Goal: Transaction & Acquisition: Purchase product/service

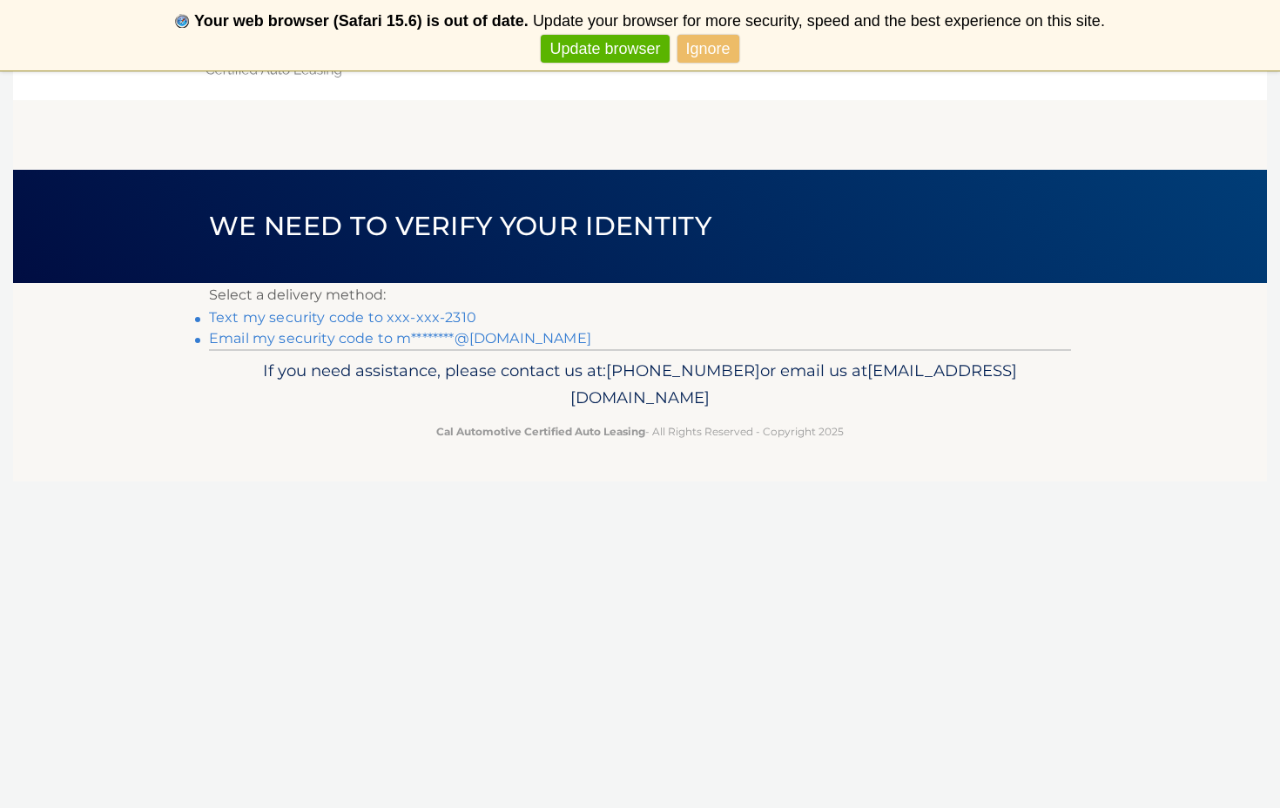
click at [397, 319] on link "Text my security code to xxx-xxx-2310" at bounding box center [342, 317] width 267 height 17
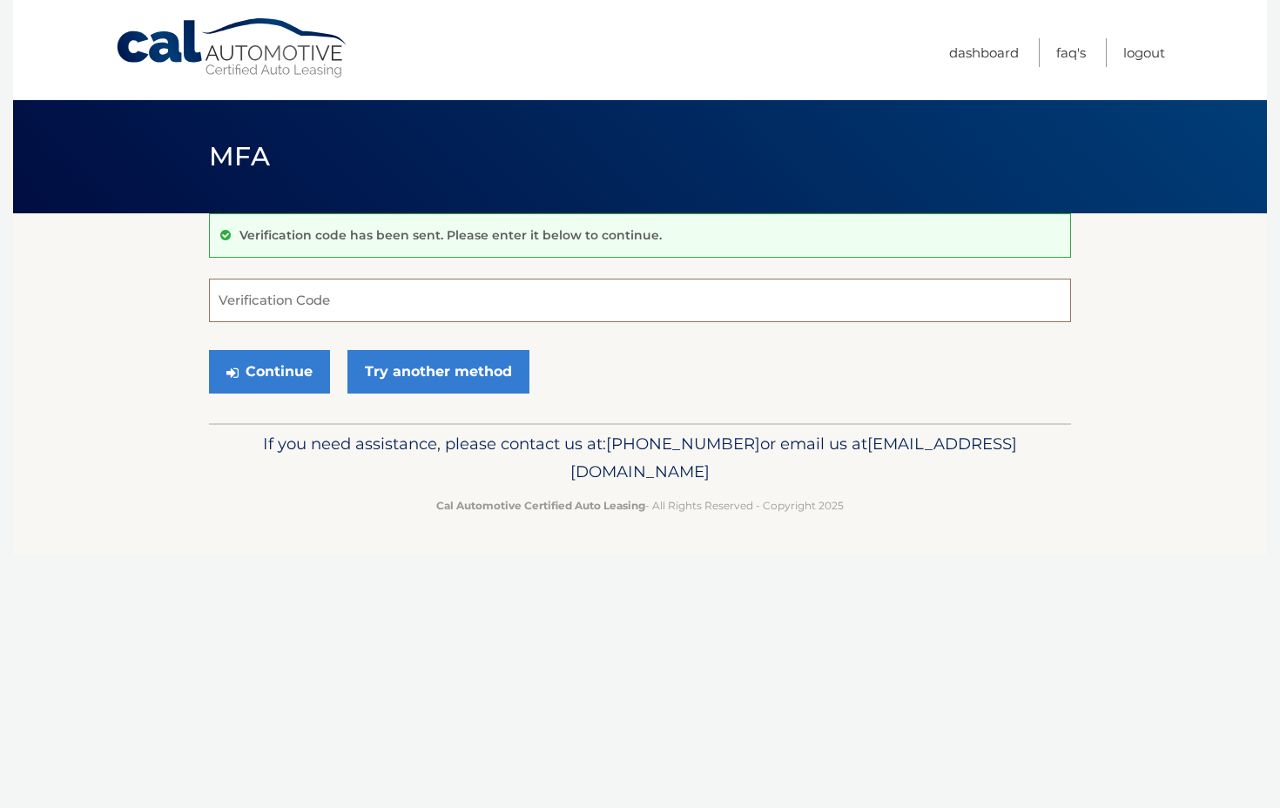
click at [336, 305] on input "Verification Code" at bounding box center [640, 301] width 862 height 44
type input "388182"
click at [295, 371] on button "Continue" at bounding box center [269, 372] width 121 height 44
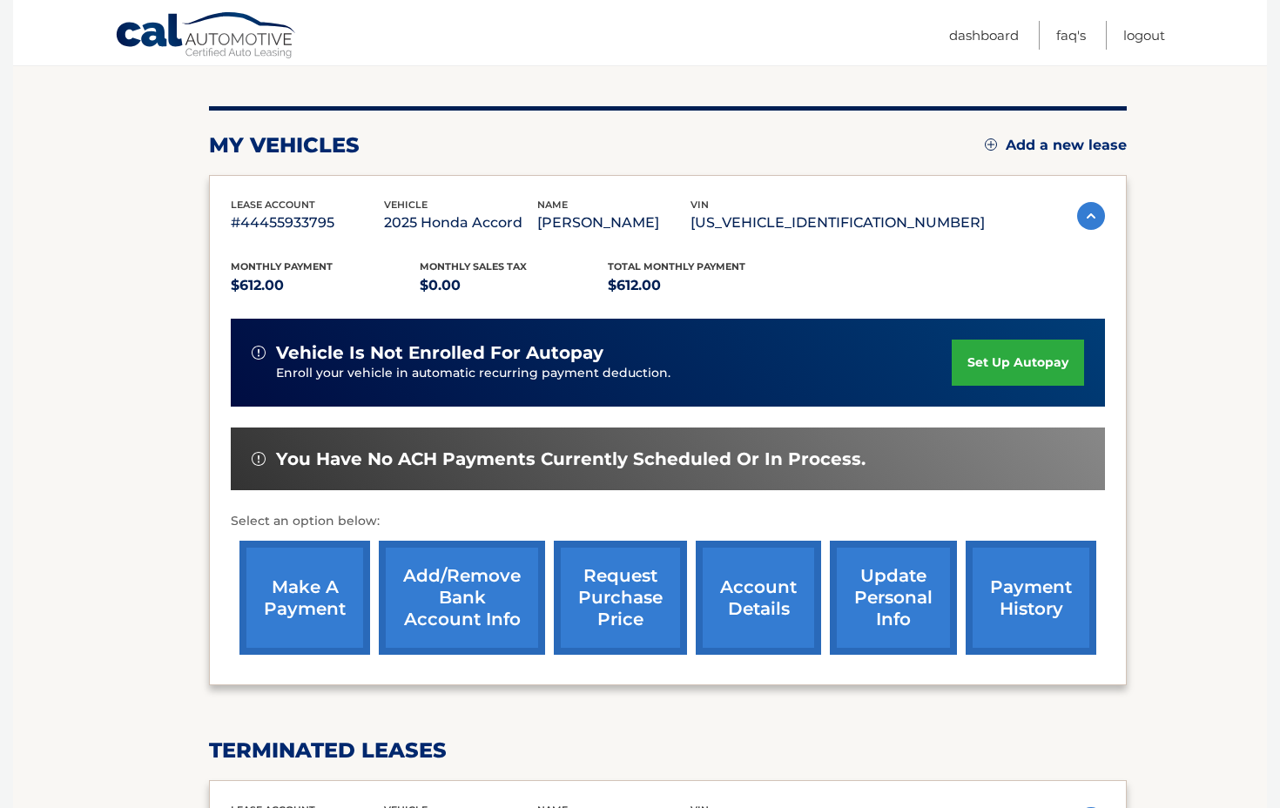
scroll to position [192, 0]
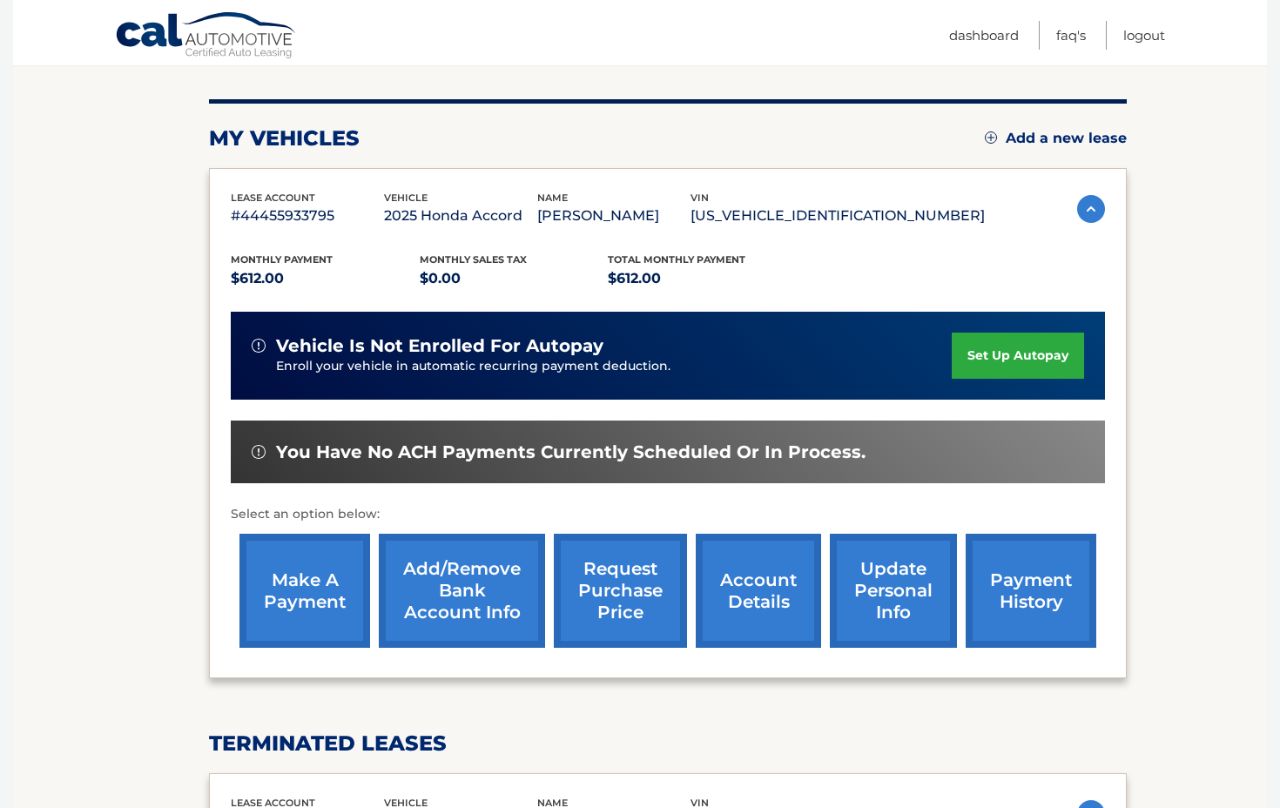
click at [312, 588] on link "make a payment" at bounding box center [304, 591] width 131 height 114
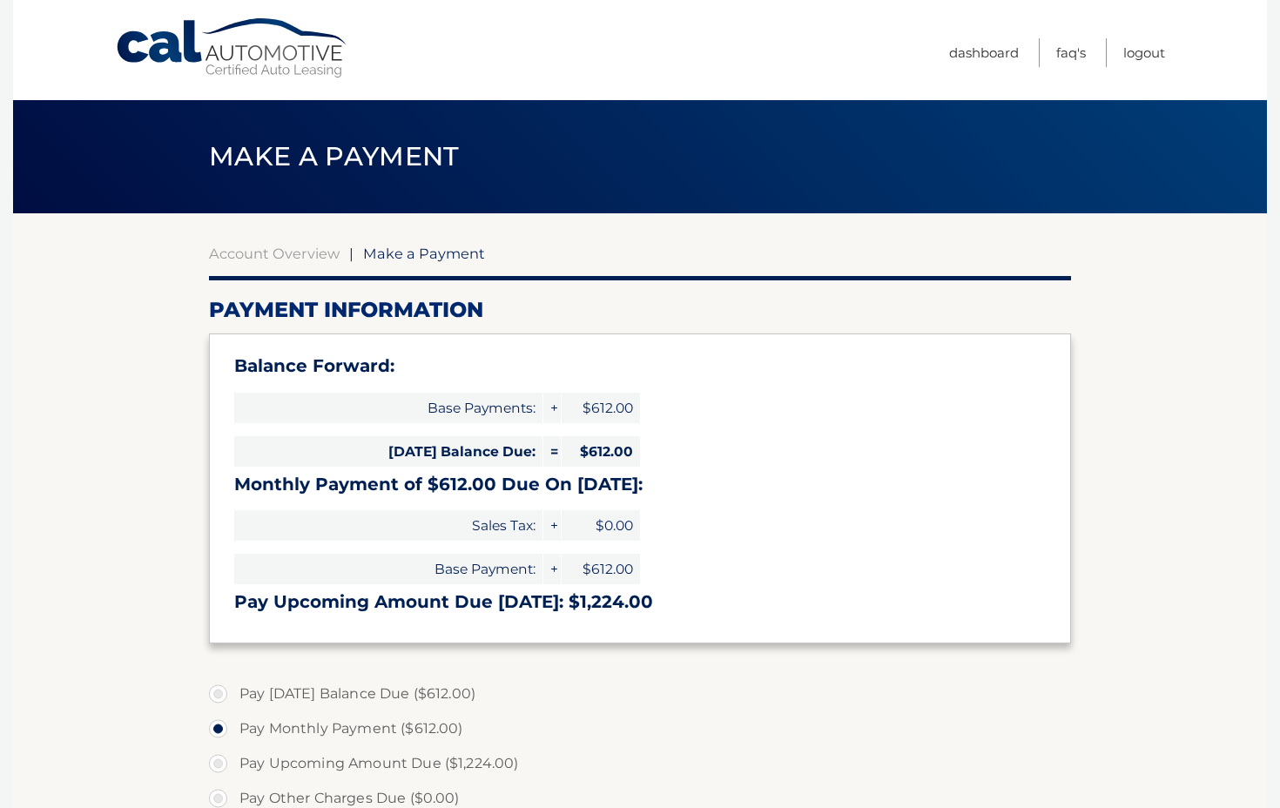
select select "Y2FhMTMxNDUtYzNhNS00ZGEyLWE5OGUtZTRhN2IzYTg0YmVm"
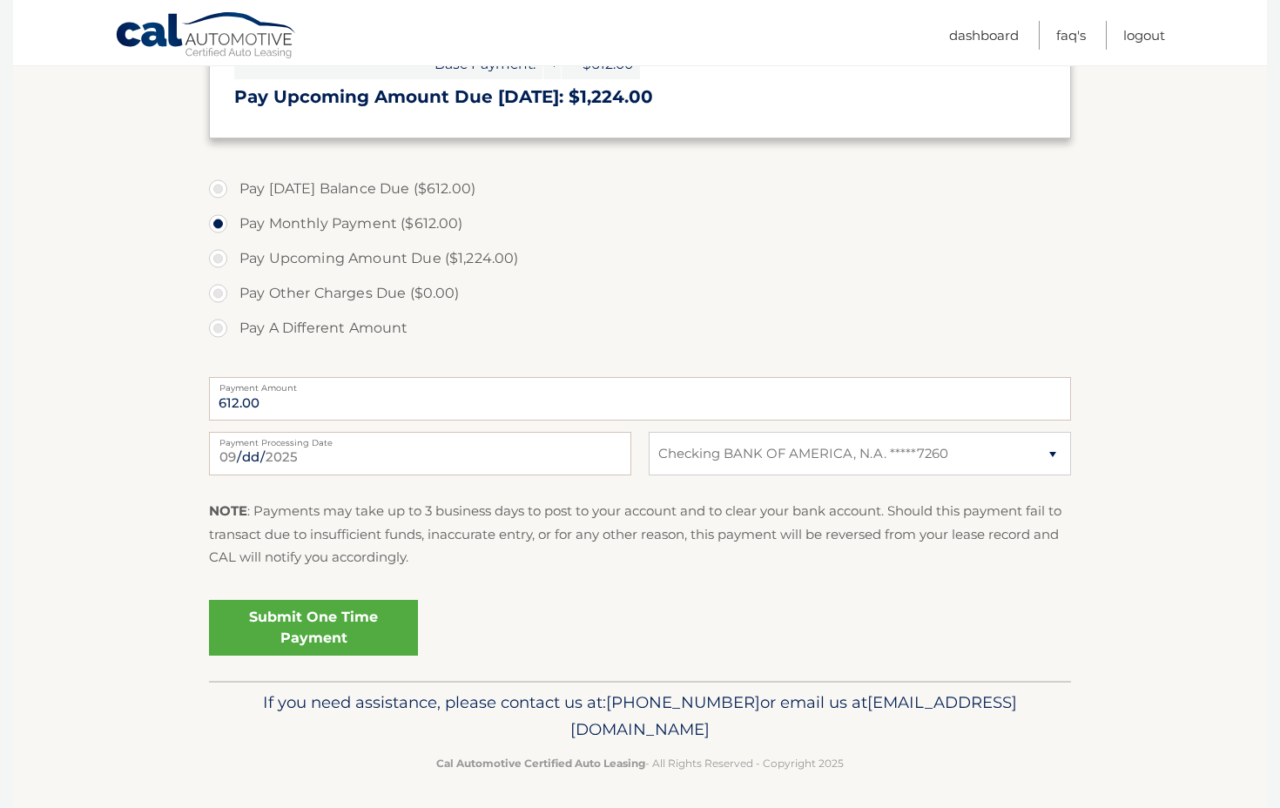
scroll to position [504, 0]
click at [321, 616] on link "Submit One Time Payment" at bounding box center [313, 629] width 209 height 56
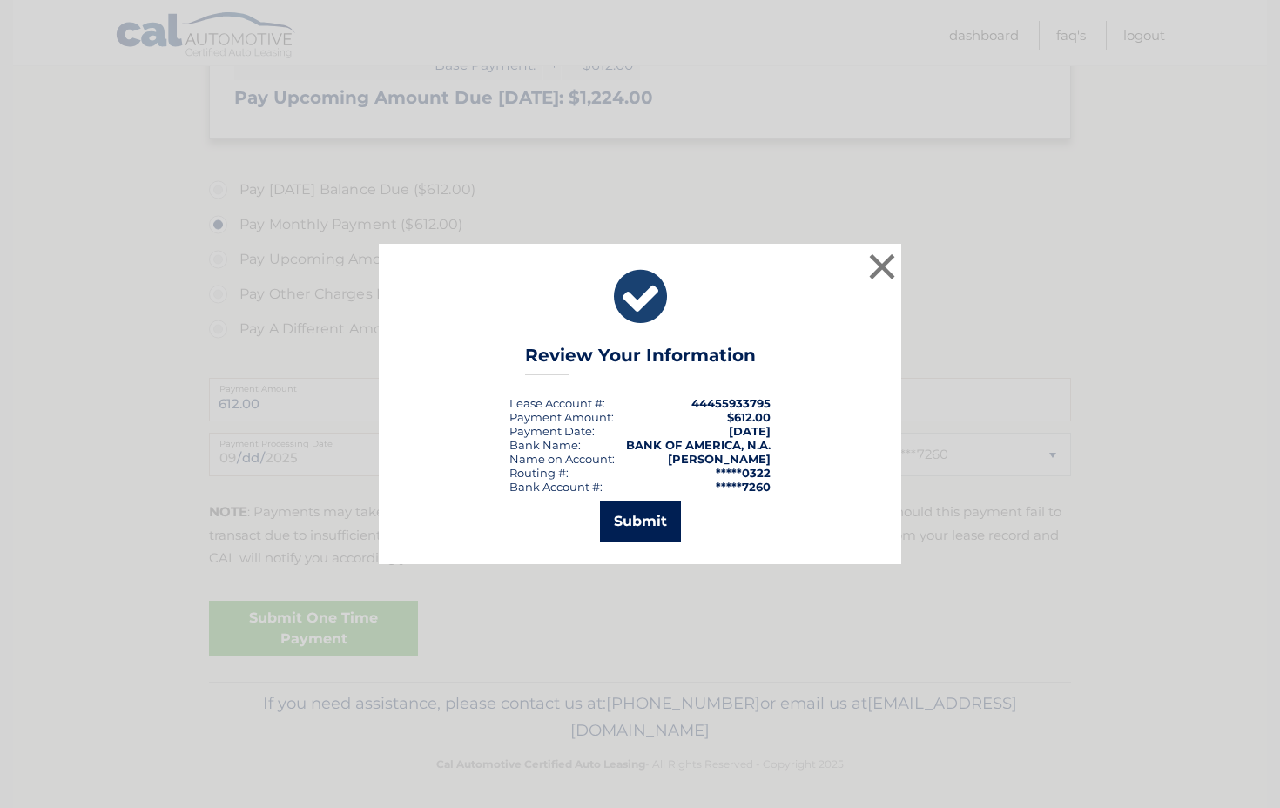
click at [643, 519] on button "Submit" at bounding box center [640, 522] width 81 height 42
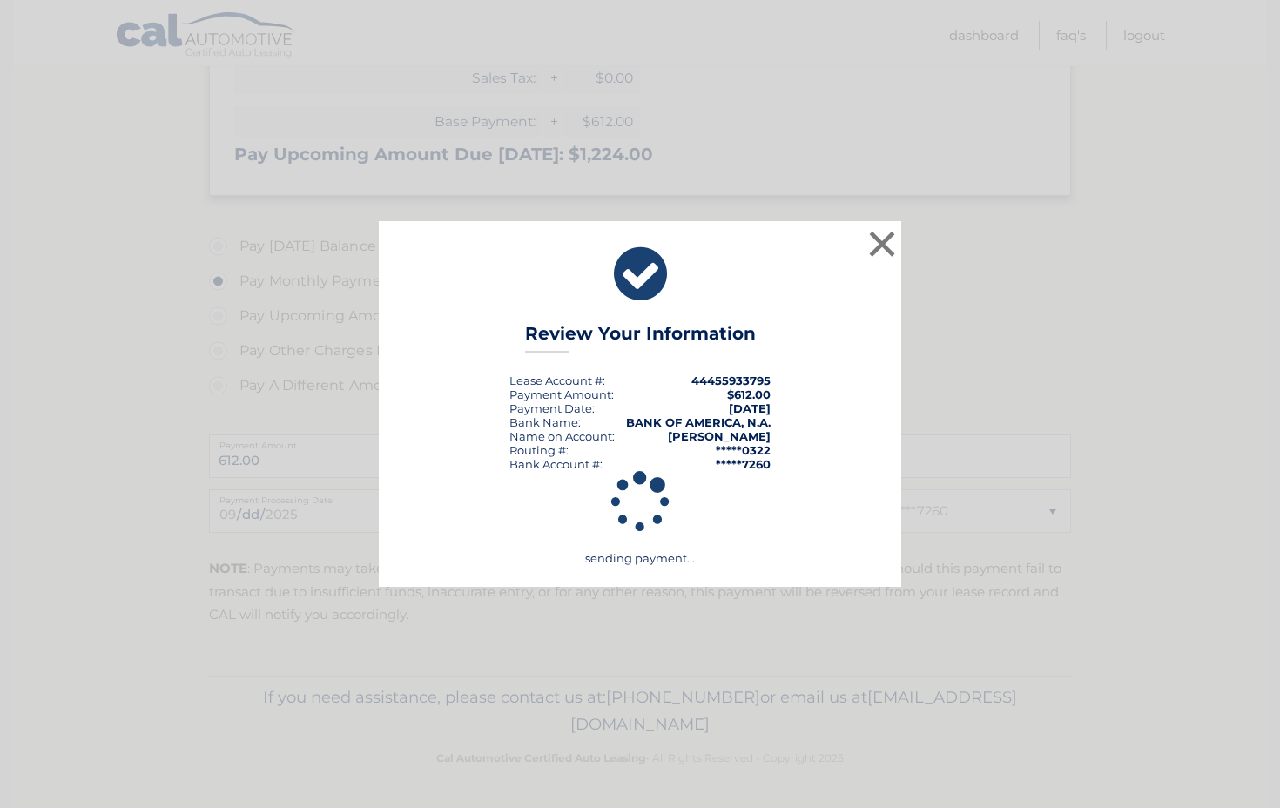
scroll to position [441, 0]
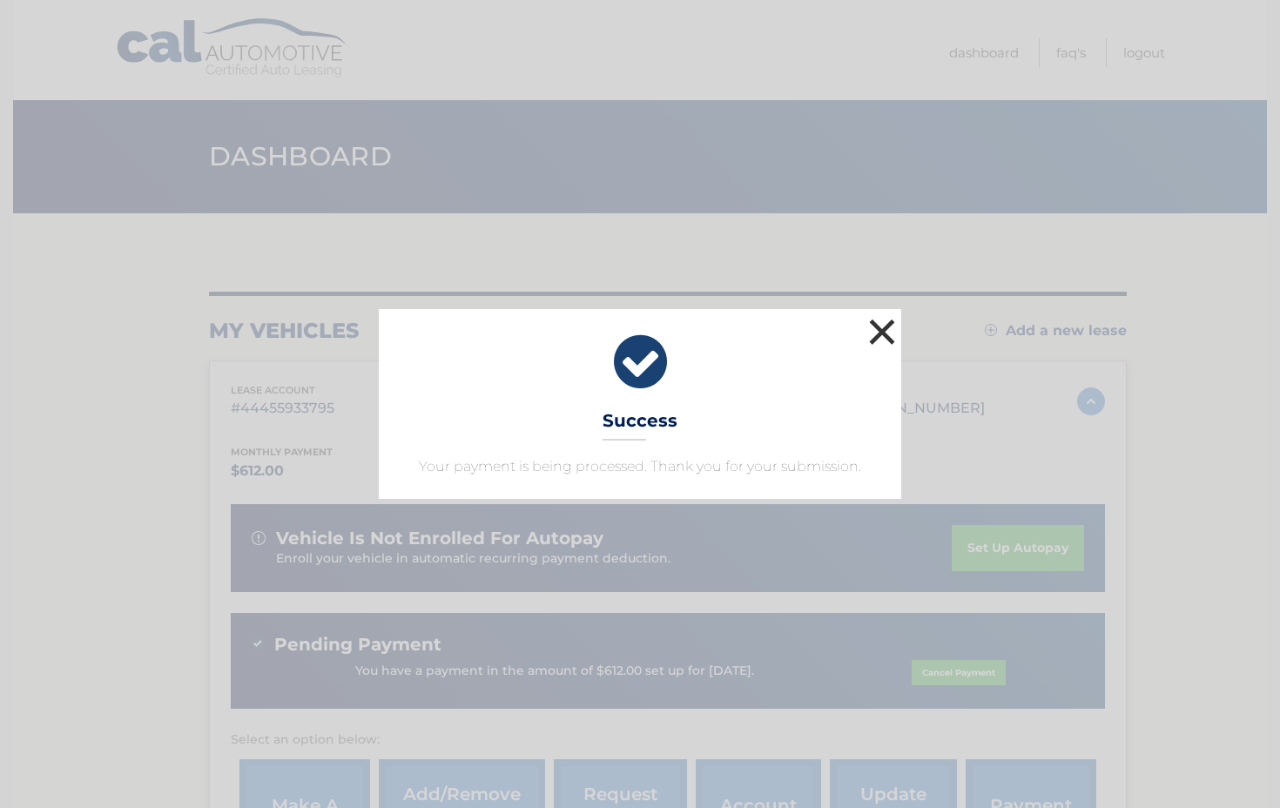
click at [884, 332] on button "×" at bounding box center [881, 331] width 35 height 35
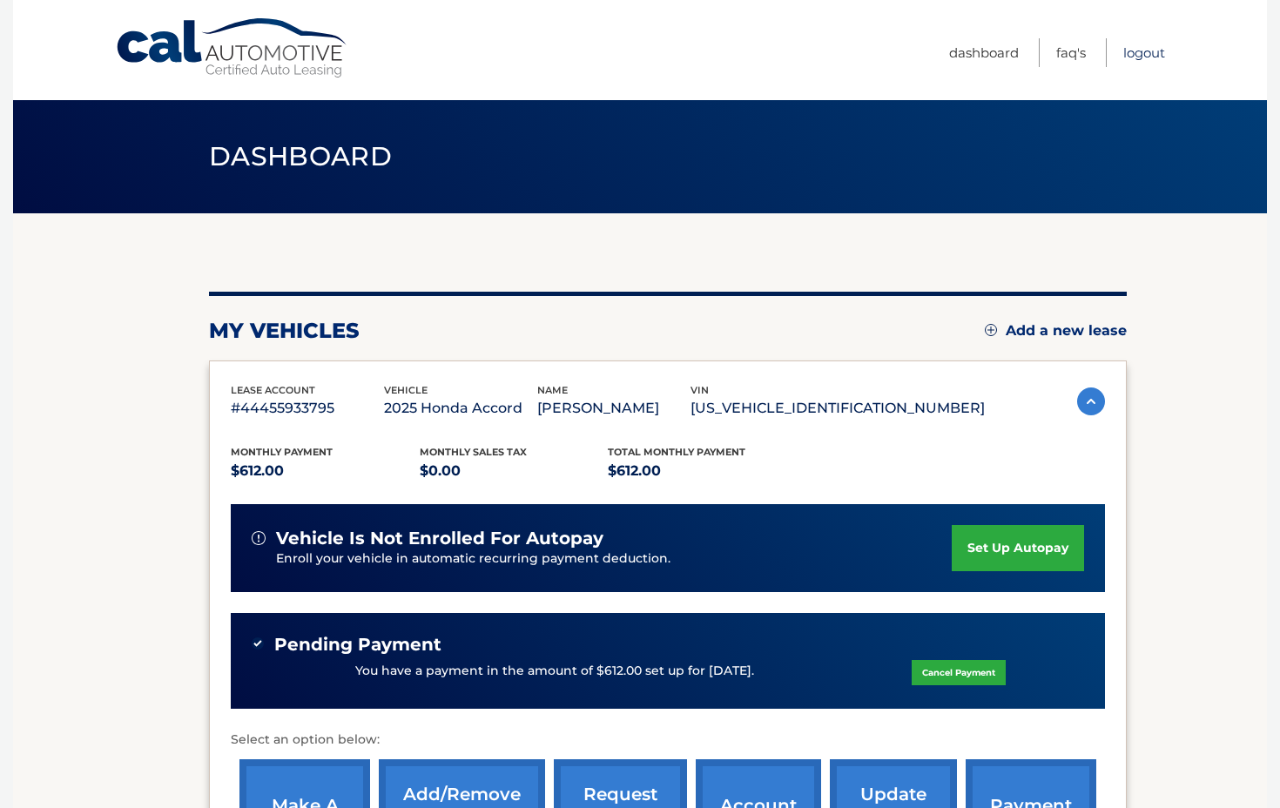
click at [1134, 53] on link "Logout" at bounding box center [1144, 52] width 42 height 29
